Goal: Check status: Check status

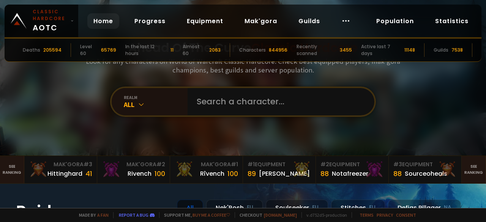
click at [220, 98] on input "text" at bounding box center [278, 101] width 173 height 27
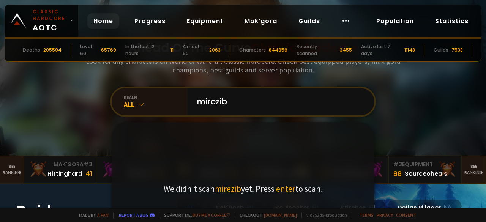
type input "mireziba"
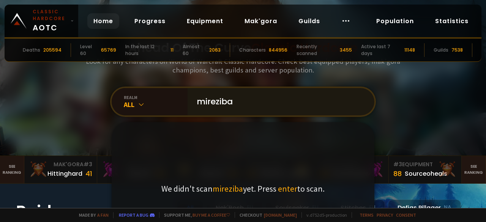
scroll to position [38, 0]
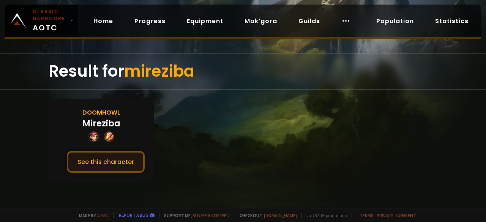
click at [128, 165] on button "See this character" at bounding box center [106, 162] width 78 height 22
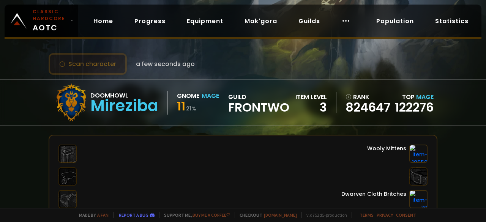
click at [105, 68] on button "Scan character" at bounding box center [88, 64] width 78 height 22
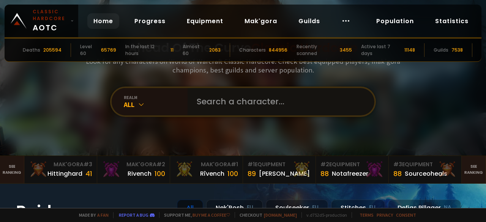
click at [223, 101] on input "text" at bounding box center [278, 101] width 173 height 27
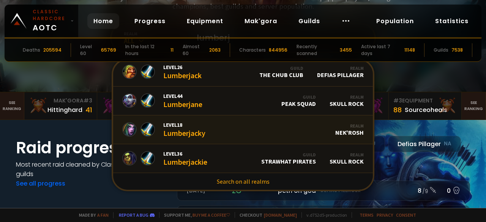
scroll to position [76, 0]
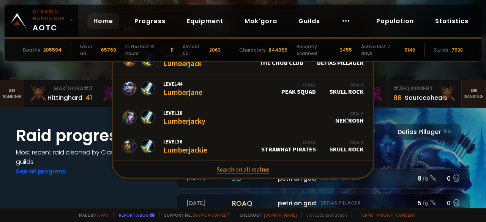
type input "lumberj"
click at [248, 170] on link "Search on all realms" at bounding box center [243, 169] width 260 height 17
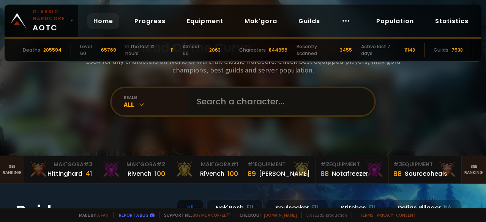
click at [223, 98] on input "text" at bounding box center [278, 101] width 173 height 27
type input "lumberjak"
click at [223, 104] on input "text" at bounding box center [278, 101] width 173 height 27
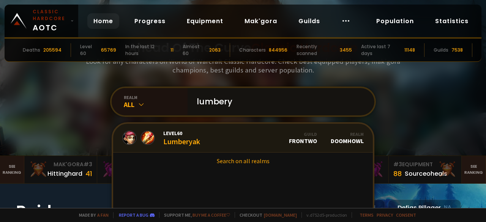
type input "lumbery"
click at [195, 139] on div "Level 60 Lumberyak" at bounding box center [181, 138] width 37 height 16
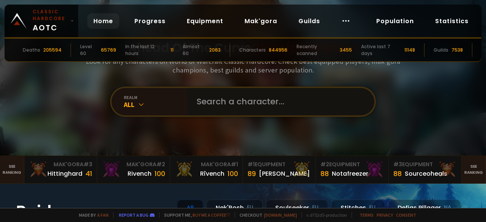
click at [209, 102] on input "text" at bounding box center [278, 101] width 173 height 27
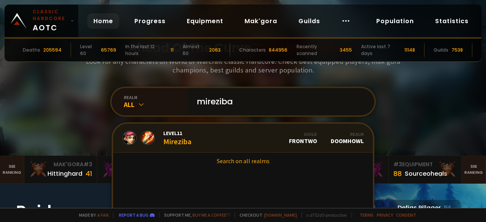
type input "mireziba"
click at [177, 139] on div "Level 11 Mireziba" at bounding box center [177, 138] width 28 height 16
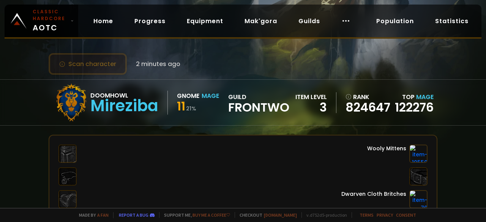
click at [99, 70] on button "Scan character" at bounding box center [88, 64] width 78 height 22
click at [107, 70] on button "Scan character" at bounding box center [88, 64] width 78 height 22
